Goal: Obtain resource: Obtain resource

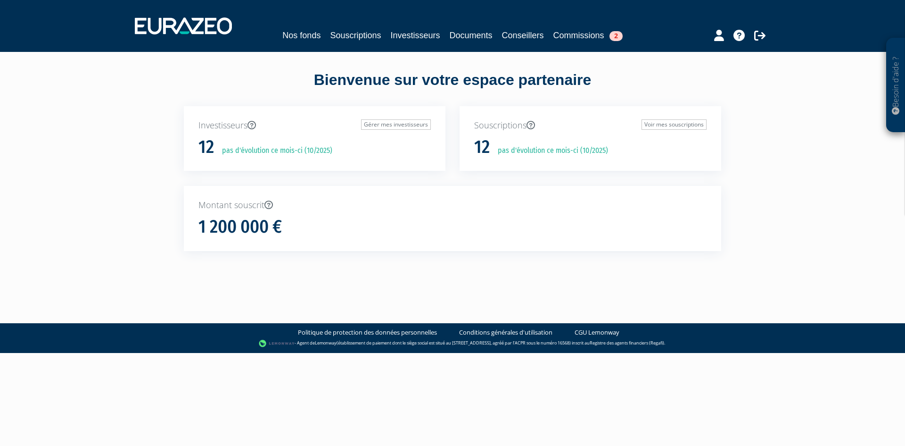
click at [490, 43] on nav "Nos fonds Souscriptions Investisseurs Documents Conseillers Commissions 2" at bounding box center [452, 26] width 905 height 52
click at [480, 41] on link "Documents" at bounding box center [471, 35] width 43 height 13
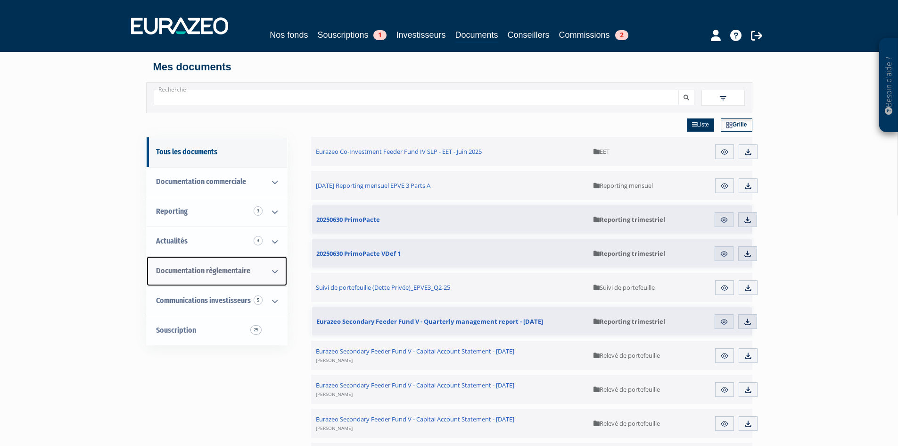
click at [213, 273] on span "Documentation règlementaire" at bounding box center [203, 270] width 94 height 9
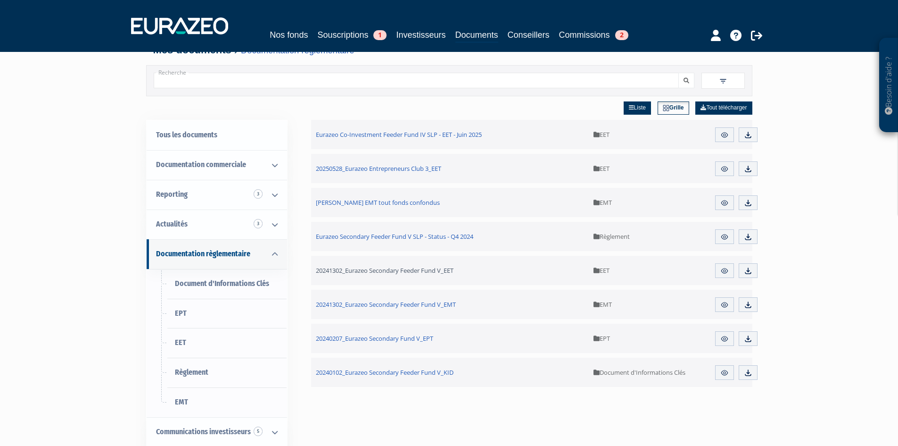
scroll to position [47, 0]
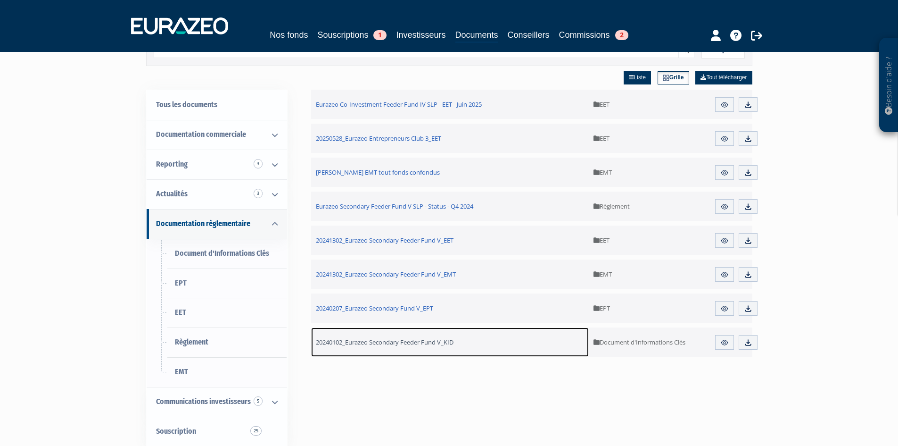
click at [445, 347] on link "20240102_Eurazeo Secondary Feeder Fund V_KID" at bounding box center [450, 341] width 278 height 29
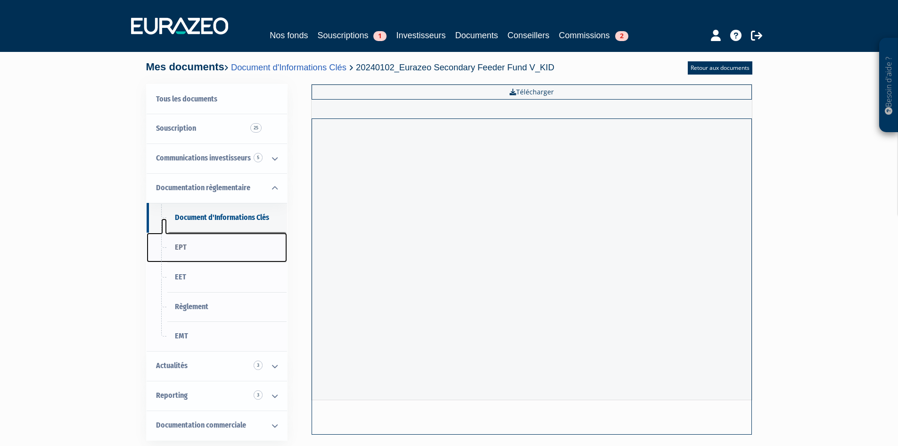
click at [225, 253] on link "EPT" at bounding box center [217, 247] width 141 height 30
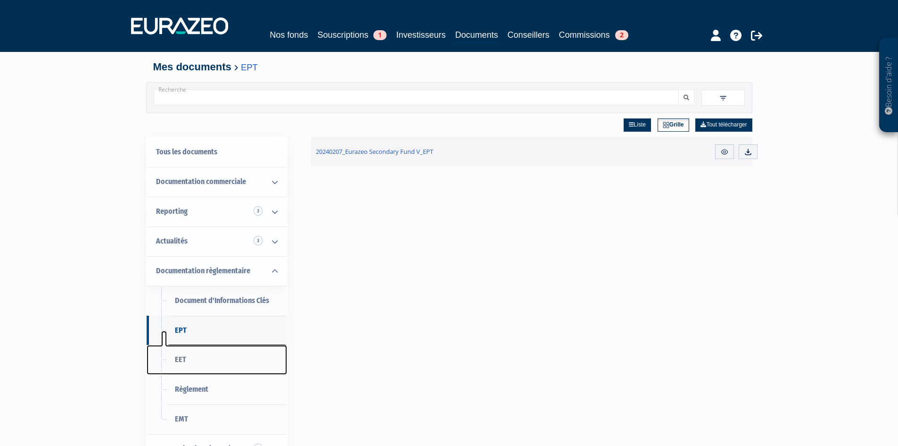
click at [213, 361] on link "EET" at bounding box center [217, 360] width 141 height 30
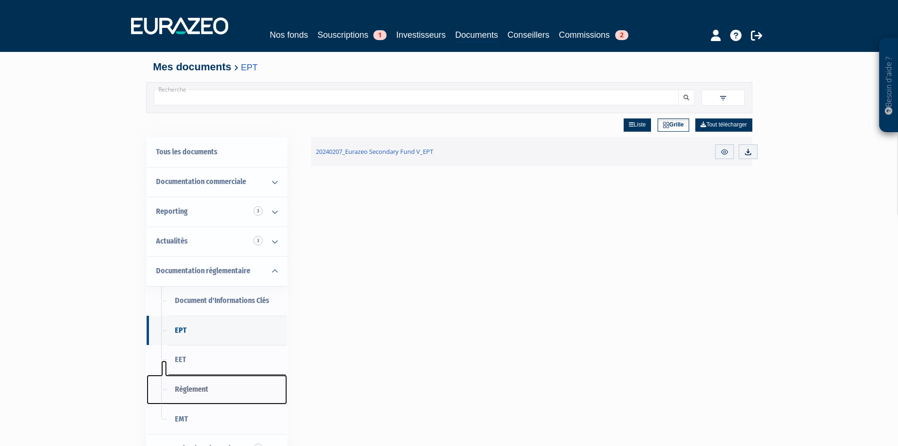
click at [211, 388] on link "Règlement" at bounding box center [217, 389] width 141 height 30
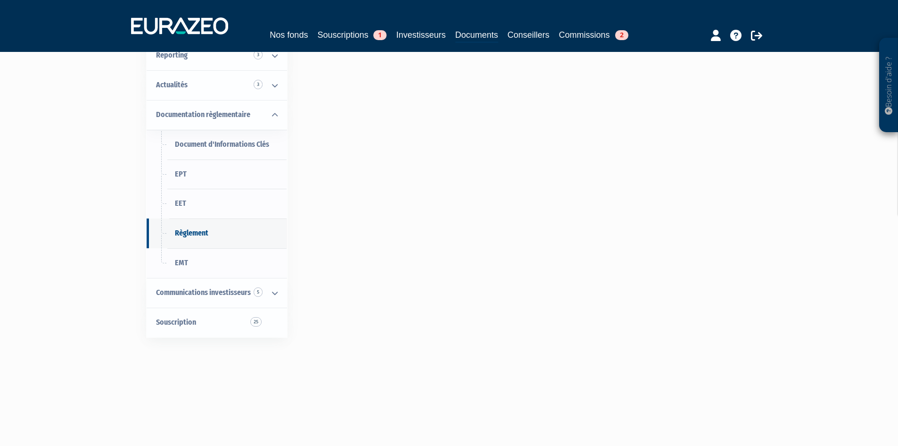
scroll to position [214, 0]
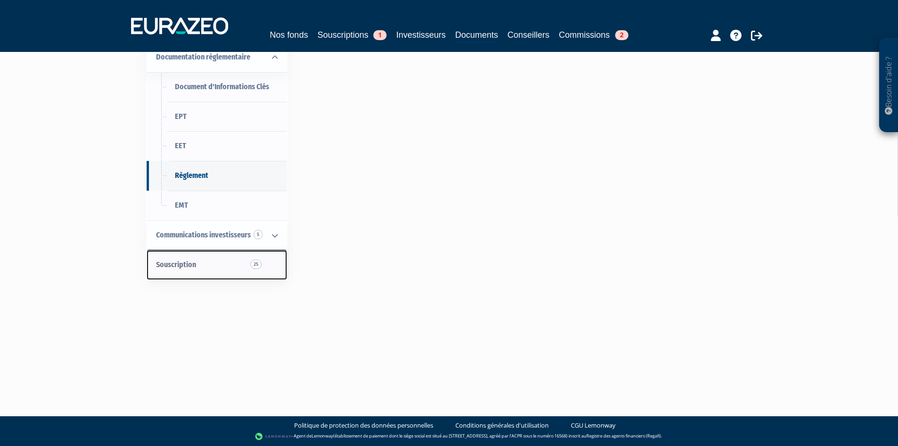
click at [242, 255] on link "Souscription 25" at bounding box center [217, 265] width 141 height 30
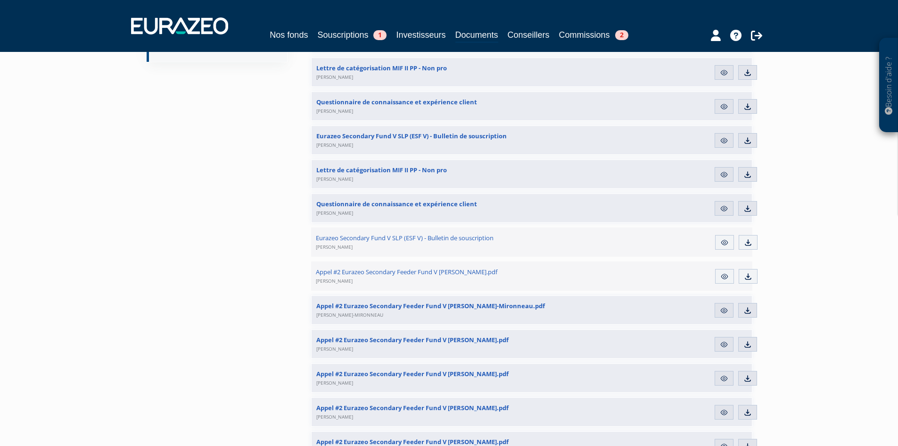
scroll to position [47, 0]
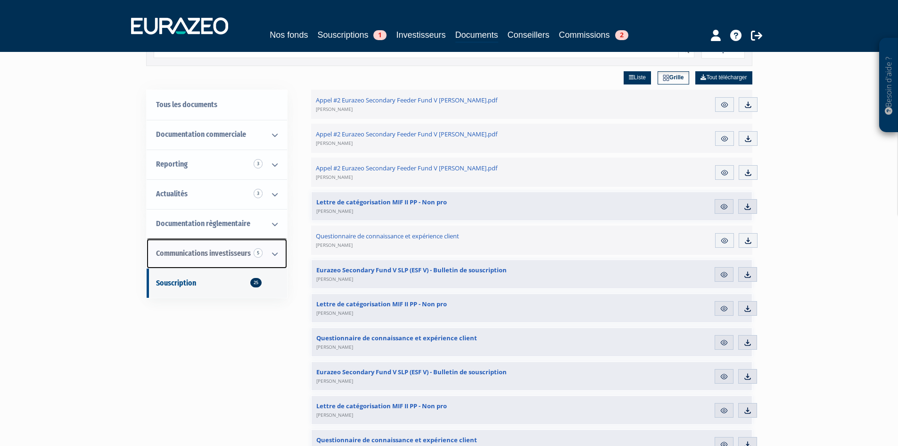
click at [231, 260] on link "Communications investisseurs 5" at bounding box center [217, 254] width 141 height 30
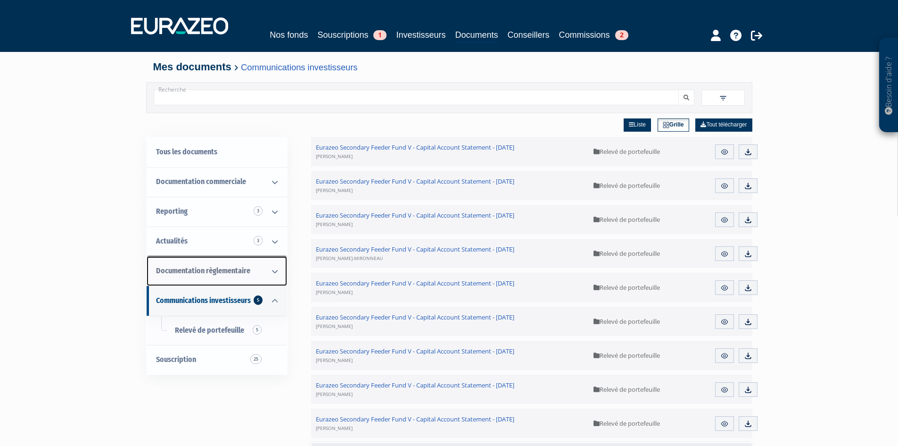
click at [235, 270] on span "Documentation règlementaire" at bounding box center [203, 270] width 94 height 9
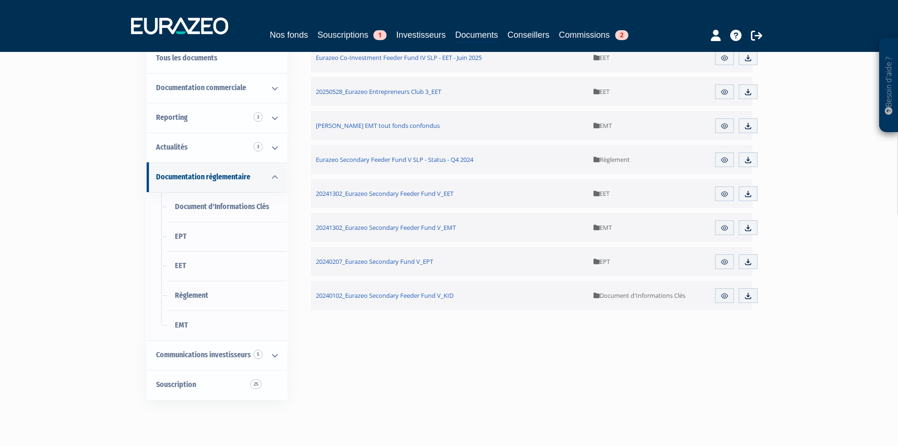
scroll to position [94, 0]
click at [648, 289] on span "Document d'Informations Clés" at bounding box center [649, 294] width 110 height 29
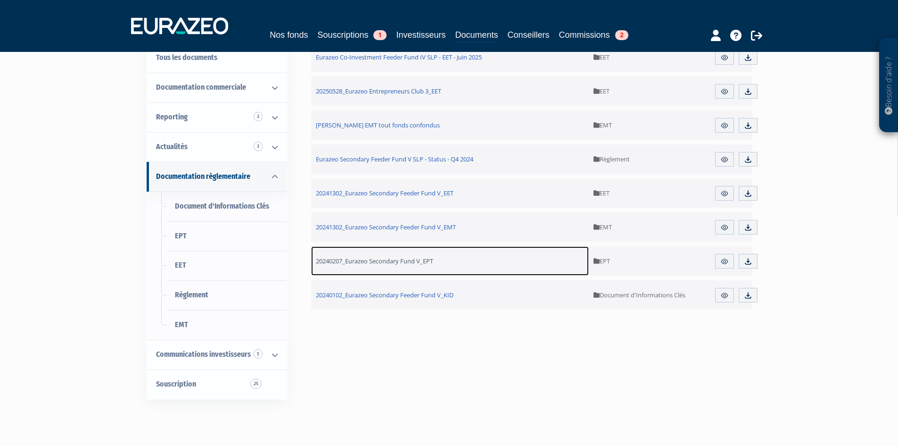
click at [445, 266] on link "20240207_Eurazeo Secondary Fund V_EPT" at bounding box center [450, 260] width 278 height 29
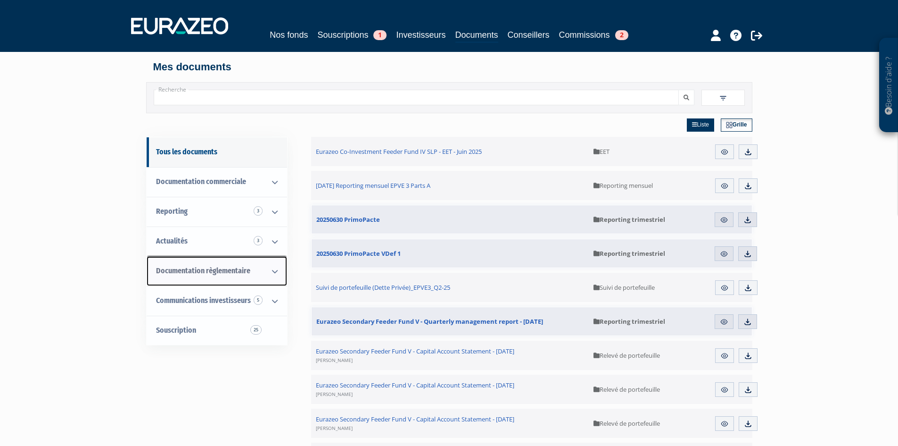
click at [208, 275] on link "Documentation règlementaire" at bounding box center [217, 271] width 141 height 30
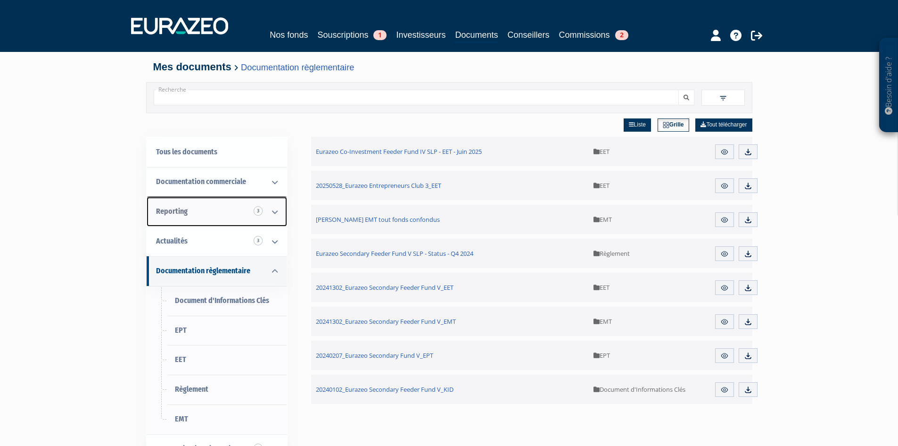
click at [228, 218] on link "Reporting 3" at bounding box center [217, 212] width 141 height 30
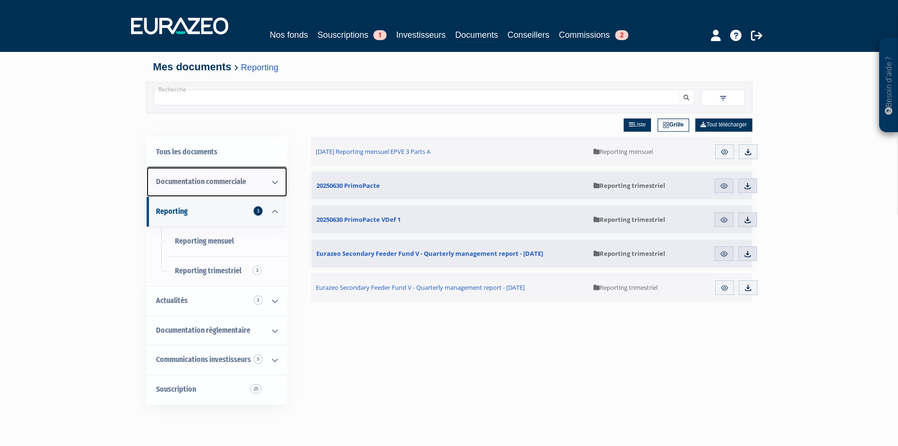
click at [206, 183] on span "Documentation commerciale" at bounding box center [201, 181] width 90 height 9
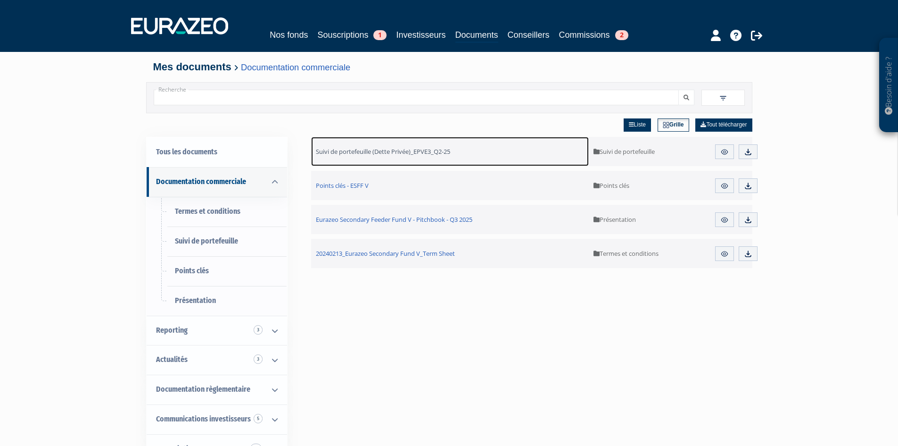
click at [467, 158] on link "Suivi de portefeuille (Dette Privée)_EPVE3_Q2-25" at bounding box center [450, 151] width 278 height 29
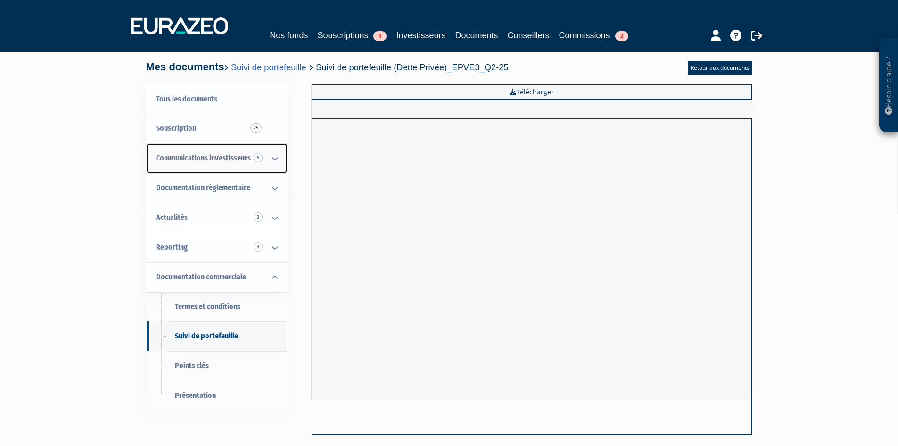
click at [239, 165] on link "Communications investisseurs 5" at bounding box center [217, 158] width 141 height 30
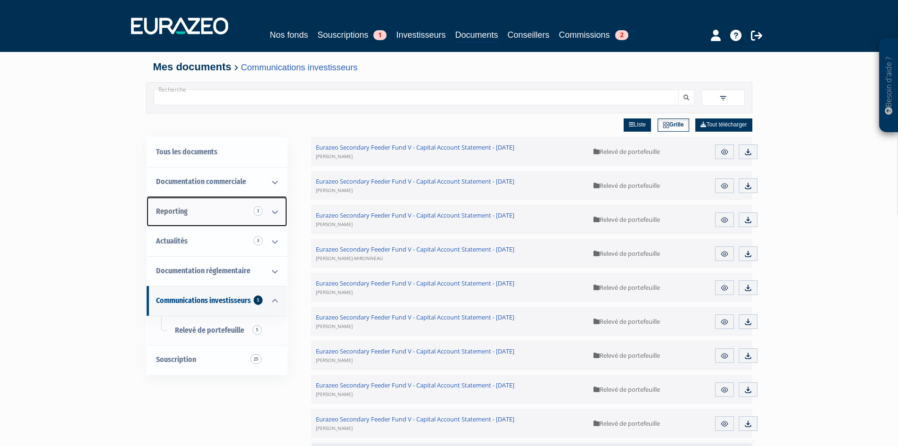
click at [210, 219] on link "Reporting 3" at bounding box center [217, 212] width 141 height 30
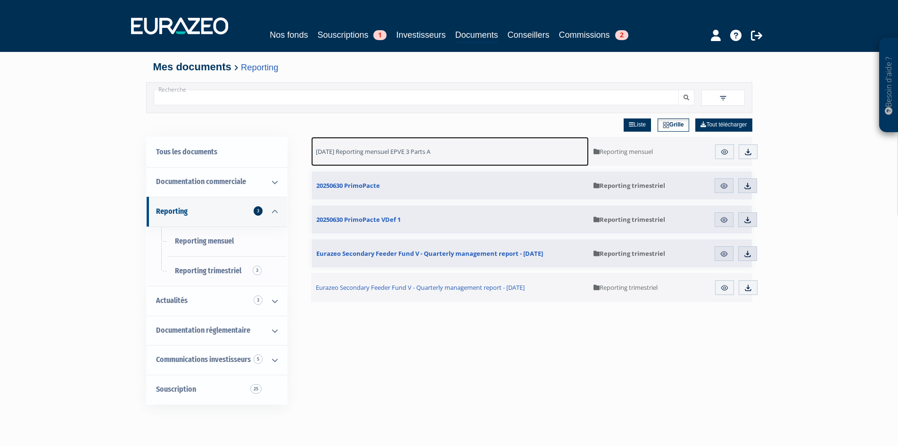
click at [420, 147] on link "[DATE] Reporting mensuel EPVE 3 Parts A" at bounding box center [450, 151] width 278 height 29
